Goal: Information Seeking & Learning: Learn about a topic

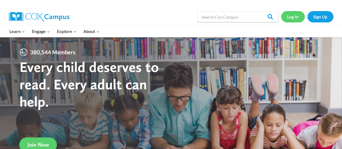
click at [296, 16] on link "Log In" at bounding box center [292, 16] width 23 height 11
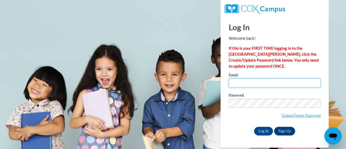
type input "[EMAIL_ADDRESS][DOMAIN_NAME]"
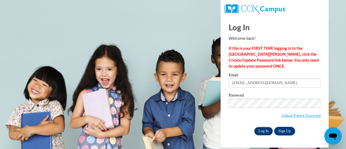
click at [262, 130] on input "Log In" at bounding box center [263, 131] width 19 height 9
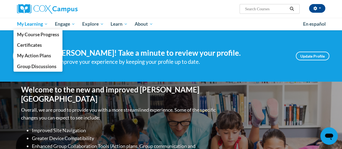
click at [33, 24] on span "My Learning" at bounding box center [32, 24] width 31 height 6
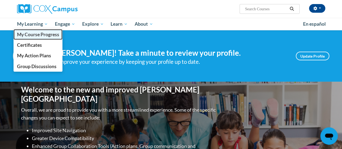
click at [33, 34] on span "My Course Progress" at bounding box center [38, 35] width 42 height 6
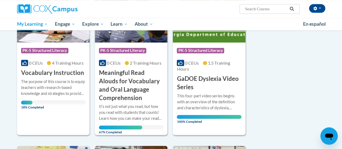
scroll to position [263, 0]
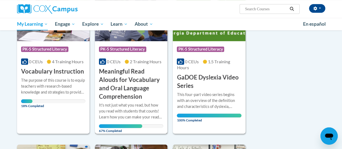
click at [125, 81] on h3 "Meaningful Read Alouds for Vocabulary and Oral Language Comprehension" at bounding box center [131, 83] width 64 height 33
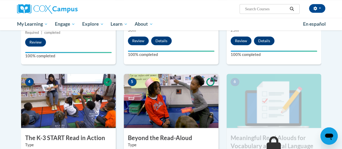
scroll to position [239, 0]
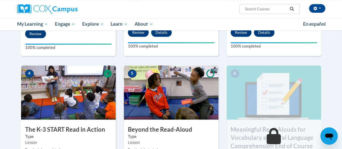
click at [160, 93] on img at bounding box center [171, 92] width 95 height 54
click at [159, 92] on img at bounding box center [171, 92] width 95 height 54
click at [159, 94] on img at bounding box center [171, 92] width 95 height 54
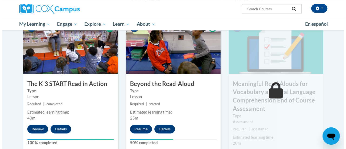
scroll to position [285, 0]
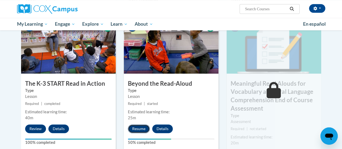
click at [137, 127] on button "Resume" at bounding box center [139, 128] width 22 height 9
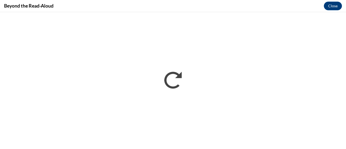
scroll to position [0, 0]
